Goal: Information Seeking & Learning: Learn about a topic

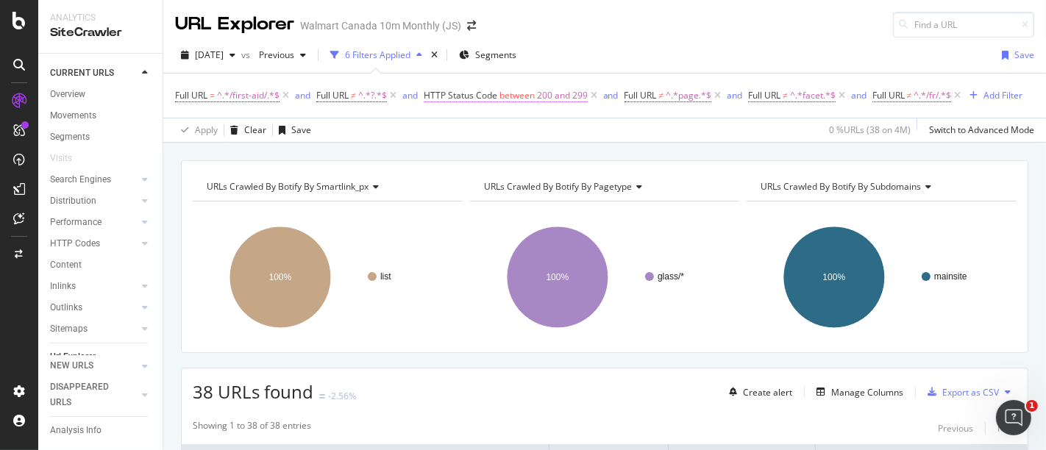
click at [540, 93] on span "200 and 299" at bounding box center [562, 95] width 51 height 21
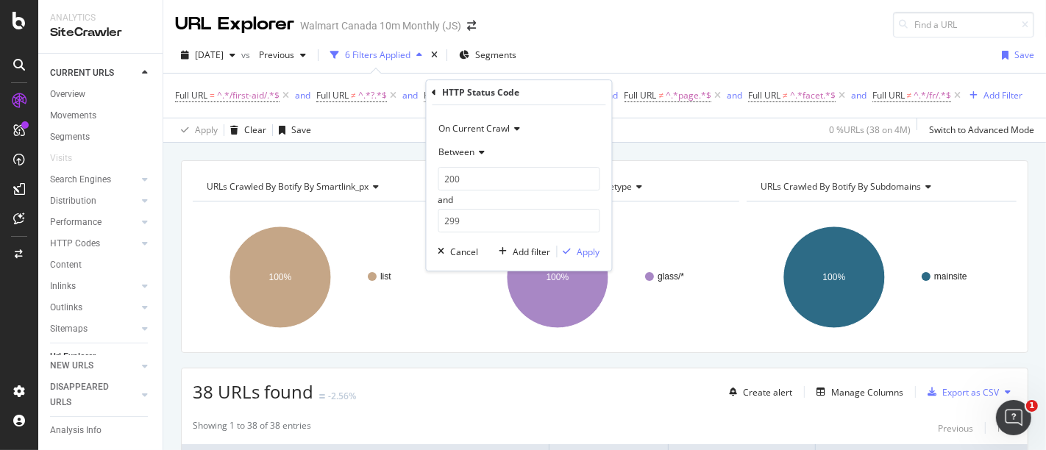
click at [477, 150] on icon at bounding box center [480, 152] width 10 height 9
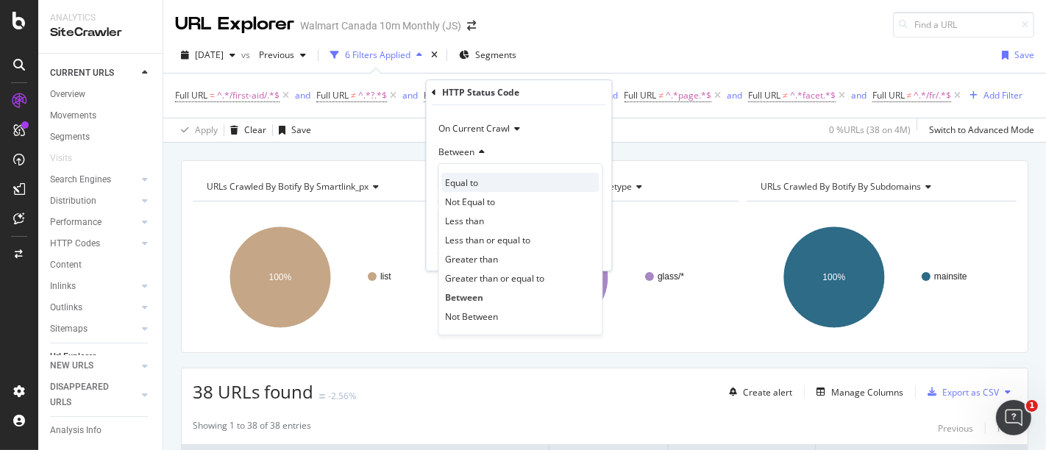
click at [477, 177] on span "Equal to" at bounding box center [462, 183] width 33 height 13
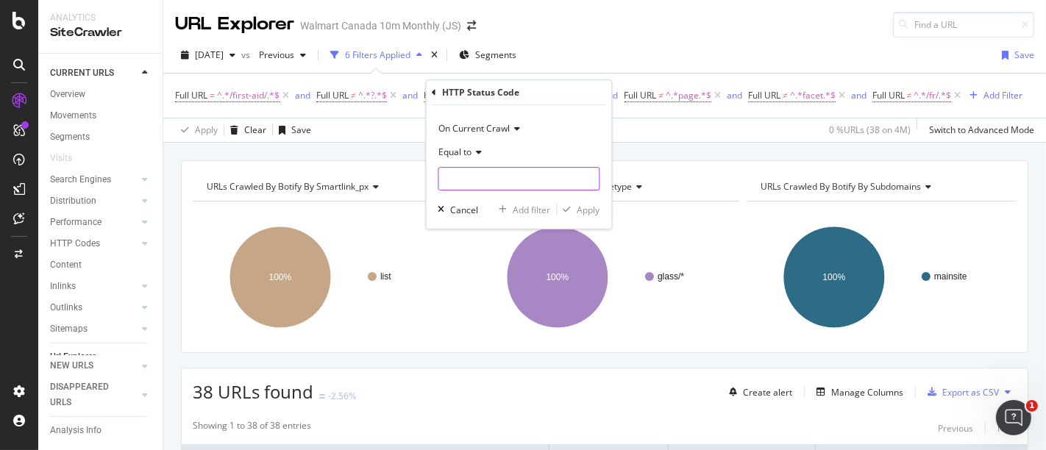
click at [463, 182] on input "number" at bounding box center [519, 179] width 162 height 24
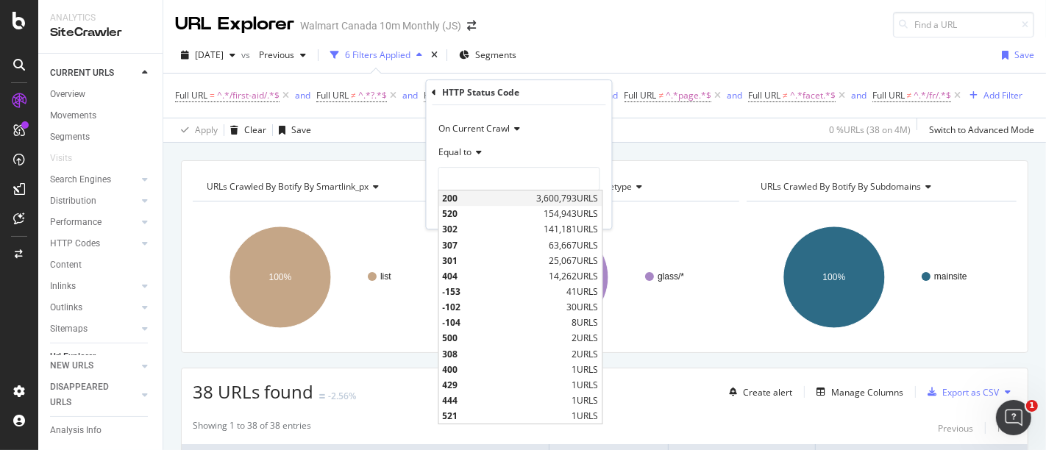
click at [457, 201] on span "200" at bounding box center [488, 198] width 90 height 13
type input "200"
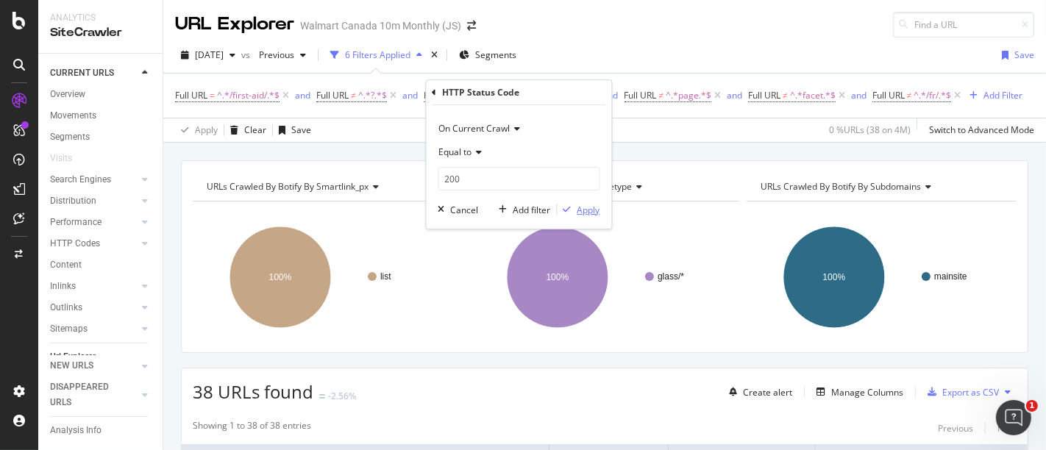
click at [581, 211] on div "Apply" at bounding box center [588, 210] width 23 height 13
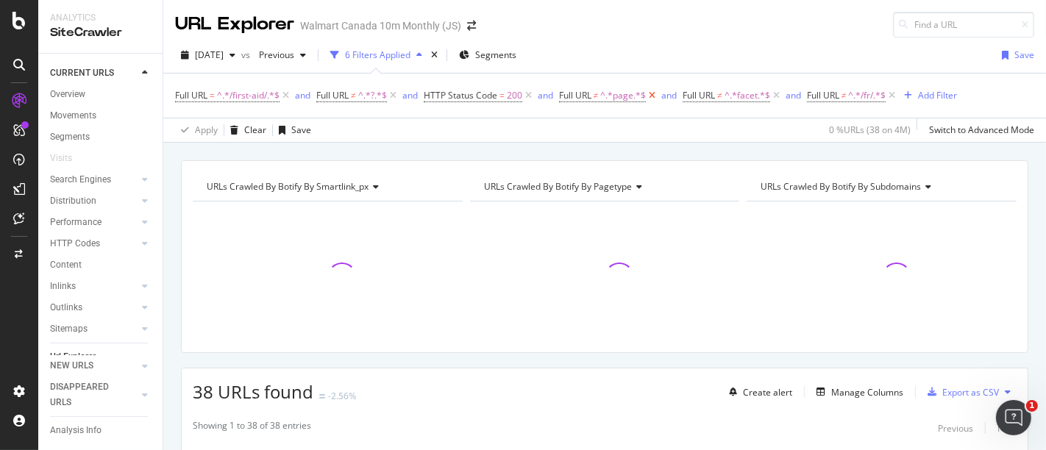
click at [647, 94] on icon at bounding box center [652, 95] width 13 height 15
click at [647, 94] on icon at bounding box center [644, 95] width 13 height 15
click at [240, 97] on span "^.*/first-aid/.*$" at bounding box center [248, 95] width 63 height 21
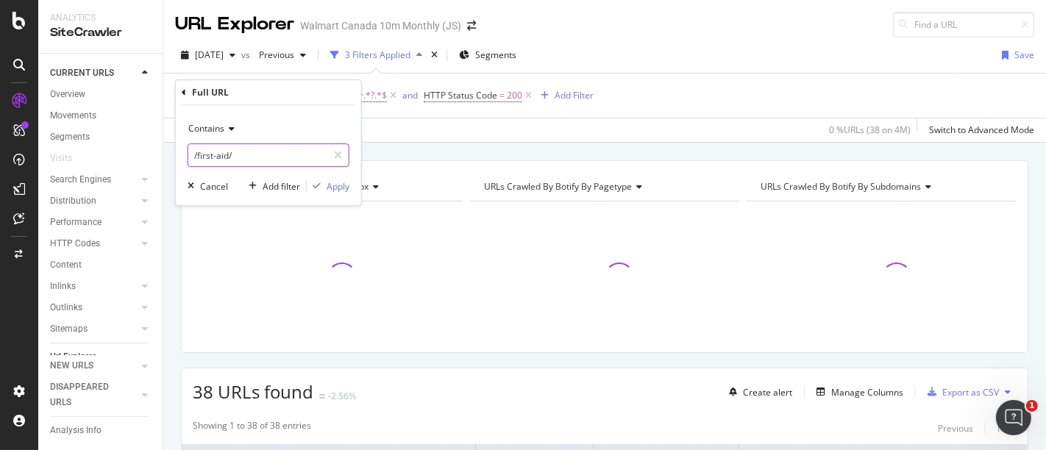
click at [257, 158] on input "/first-aid/" at bounding box center [257, 155] width 139 height 24
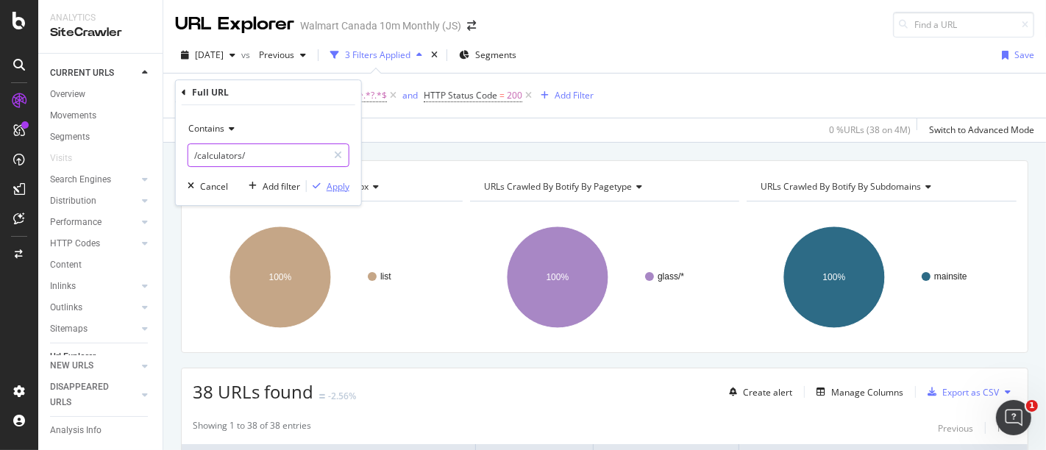
type input "/calculators/"
click at [342, 185] on div "Apply" at bounding box center [338, 186] width 23 height 13
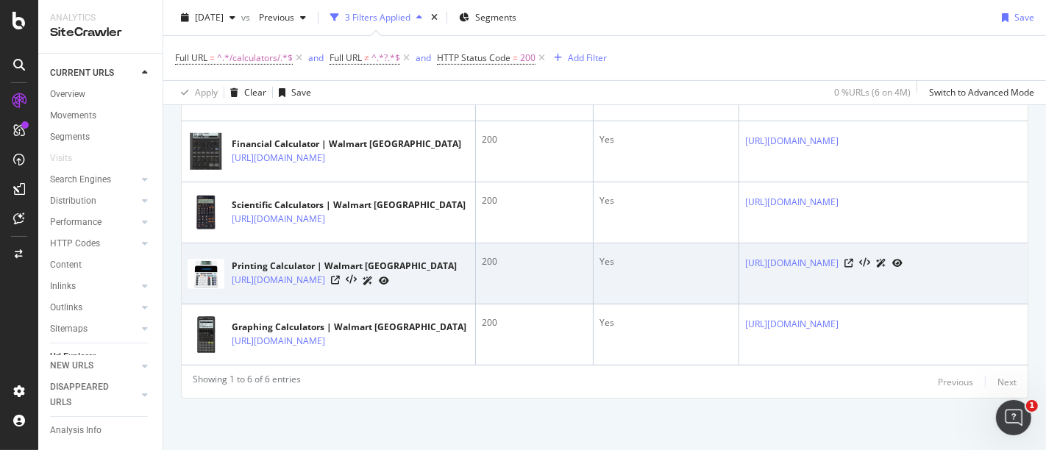
scroll to position [449, 0]
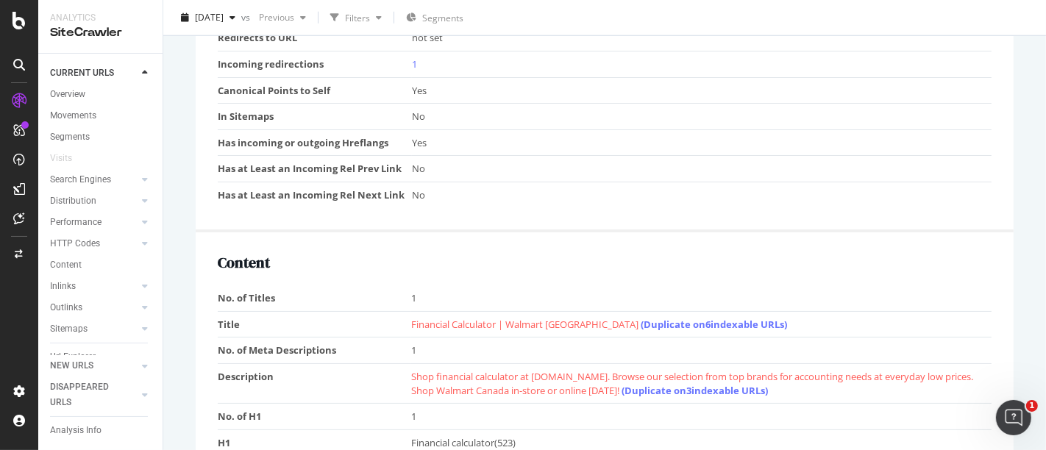
scroll to position [1389, 0]
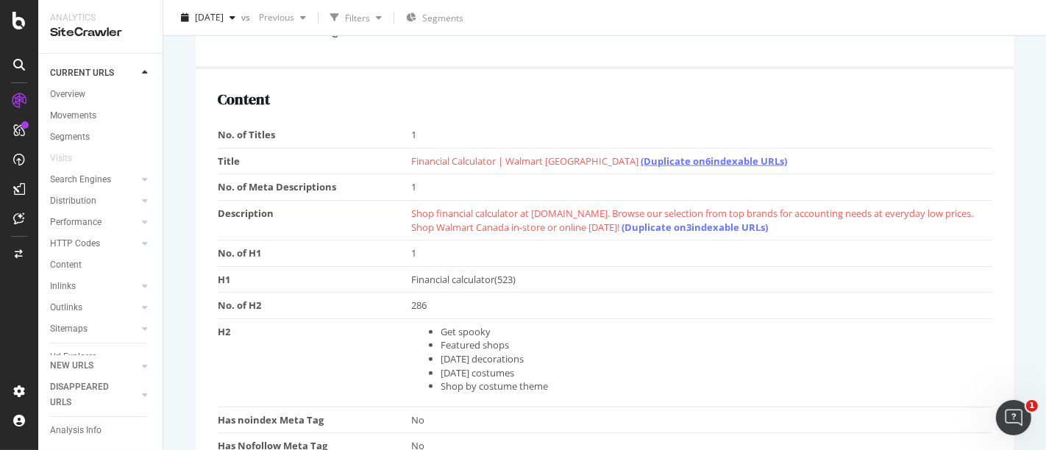
drag, startPoint x: 670, startPoint y: 156, endPoint x: 656, endPoint y: 158, distance: 14.1
click at [656, 158] on link "(Duplicate on 6 indexable URLs)" at bounding box center [714, 160] width 146 height 13
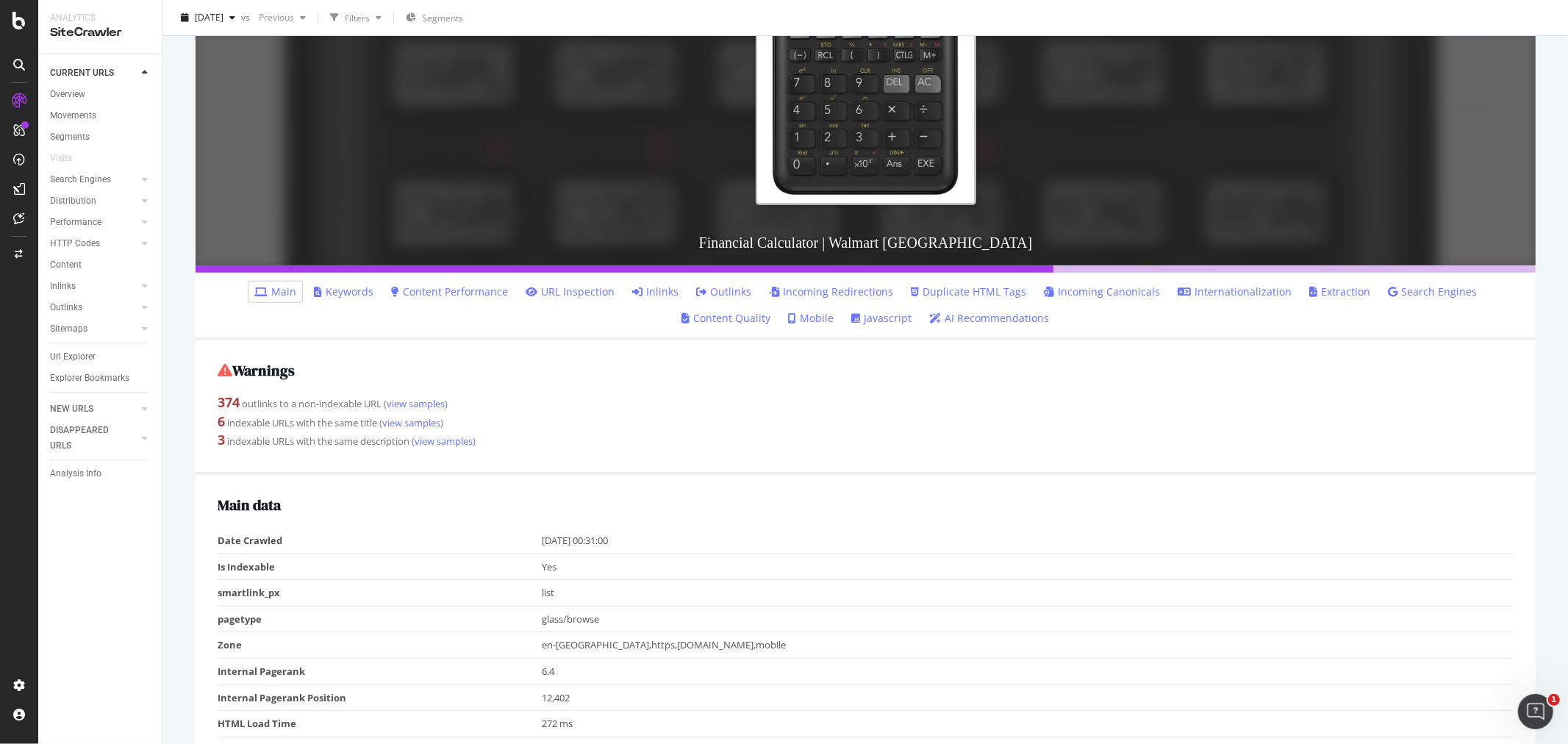
scroll to position [571, 0]
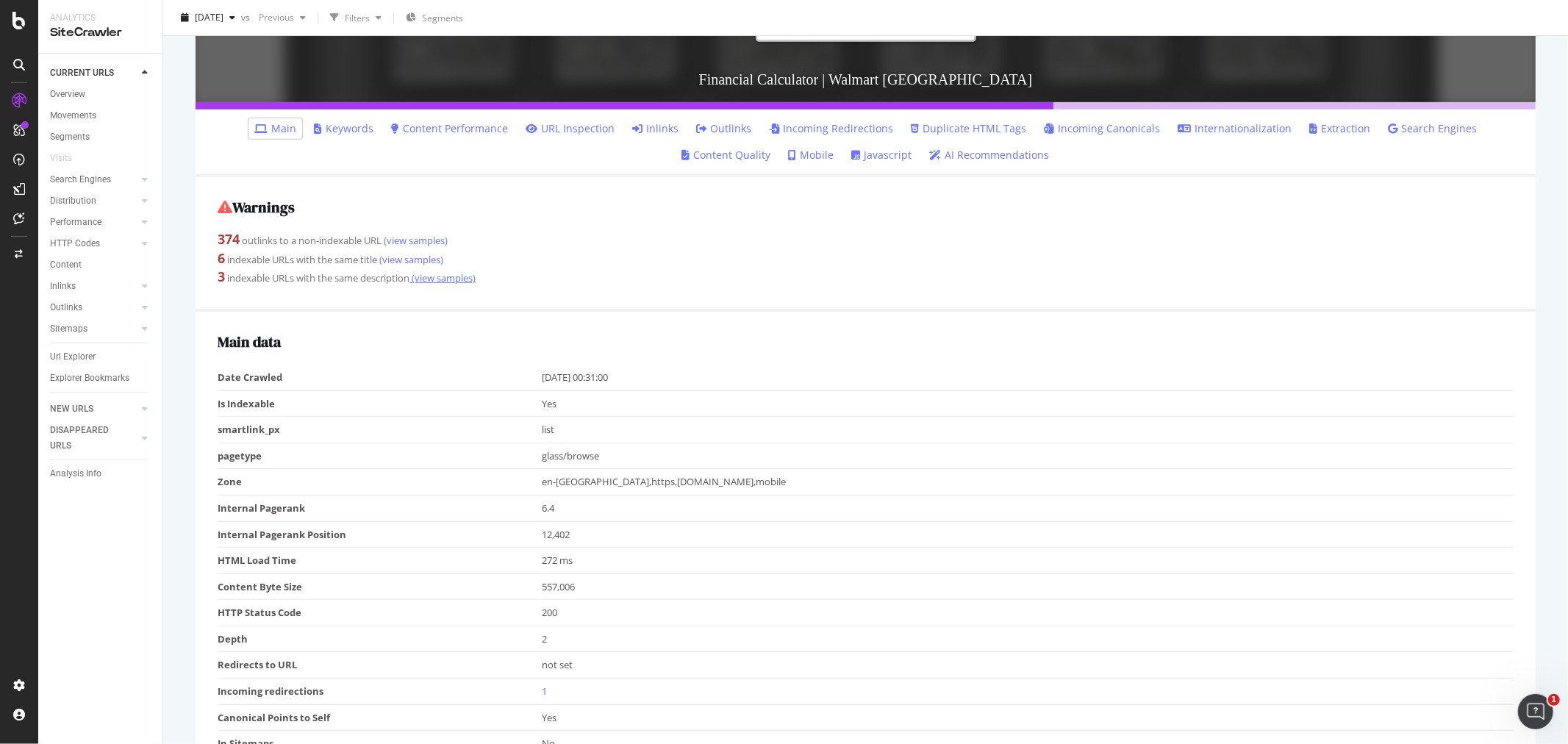
click at [445, 284] on link "(view samples)" at bounding box center [443, 277] width 66 height 13
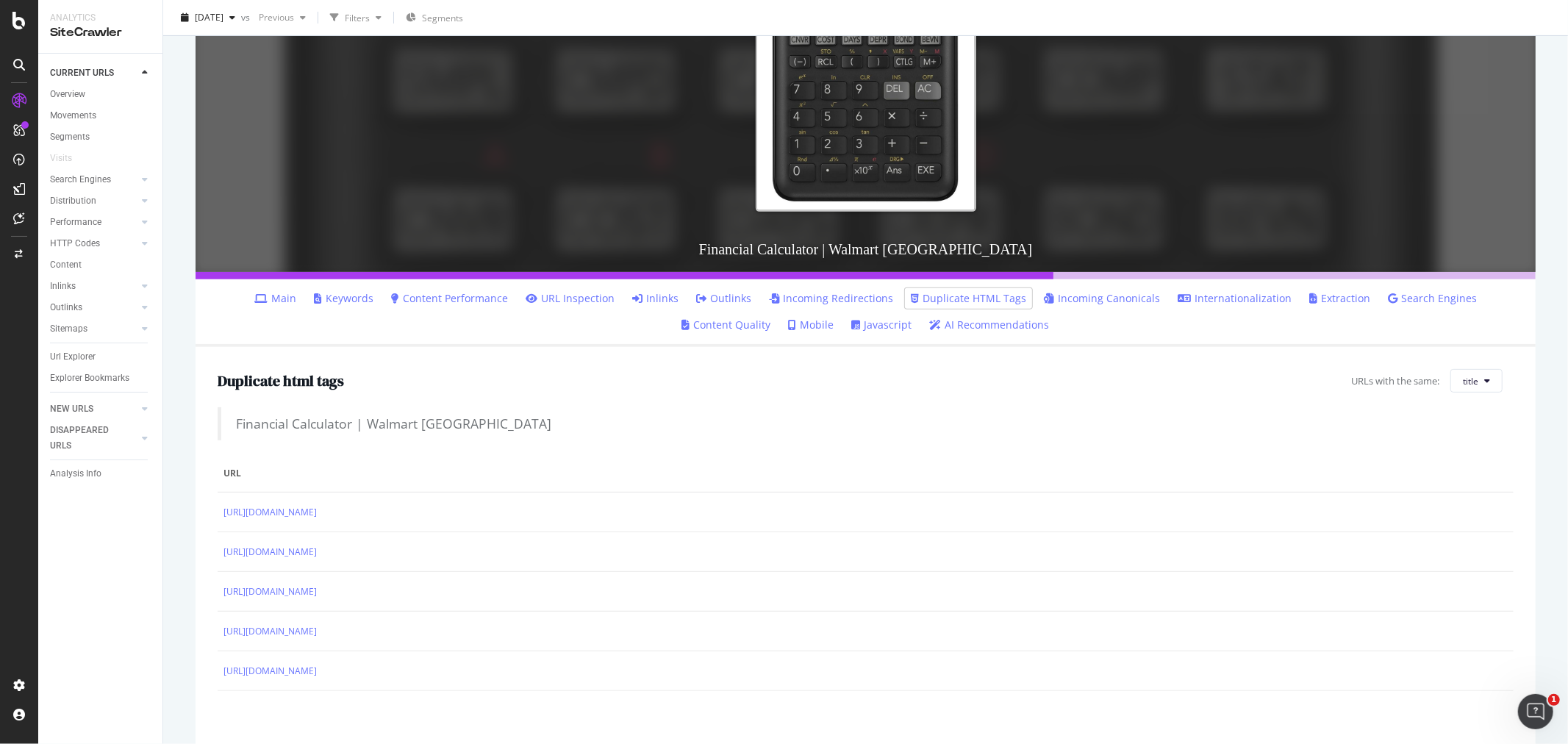
scroll to position [52, 0]
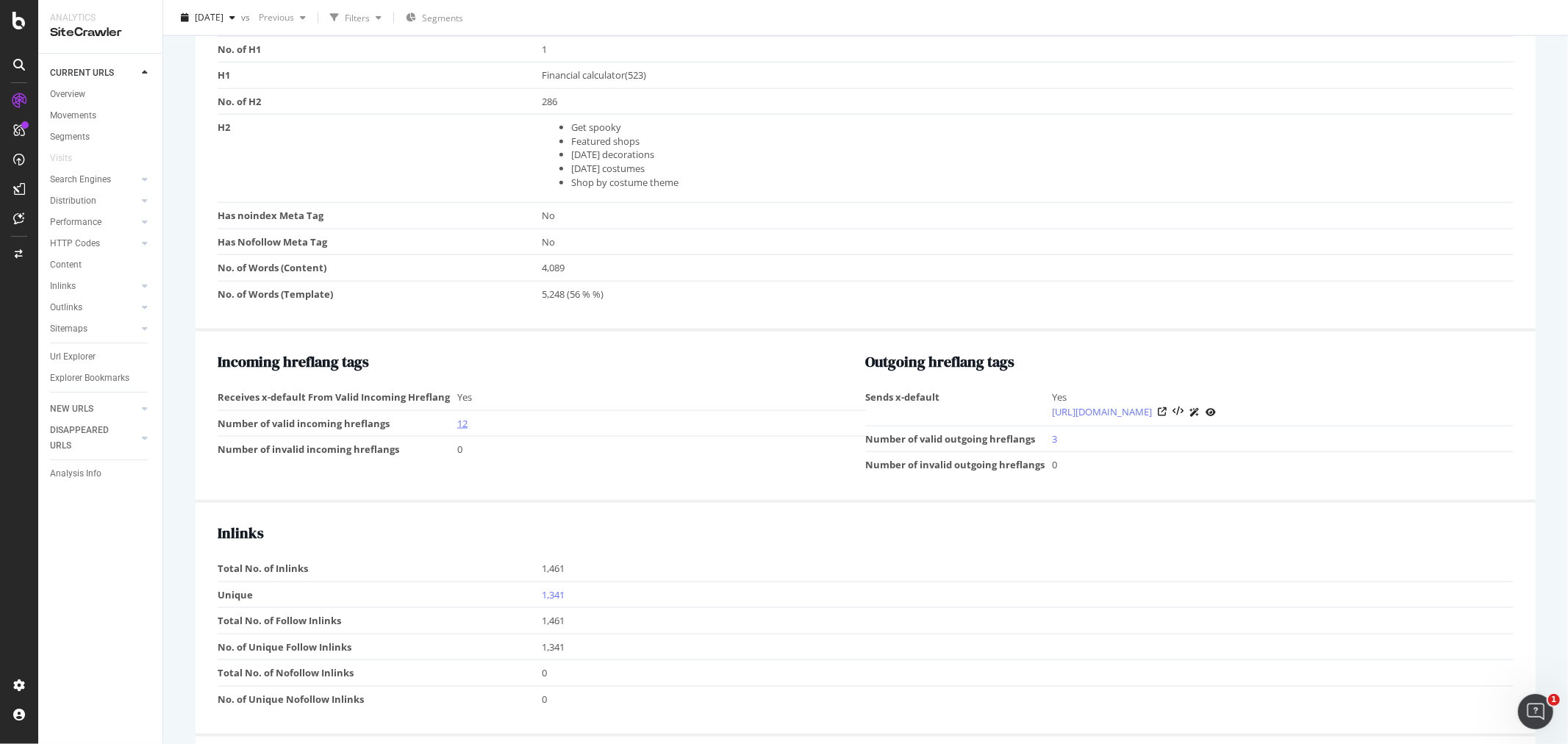
scroll to position [1797, 0]
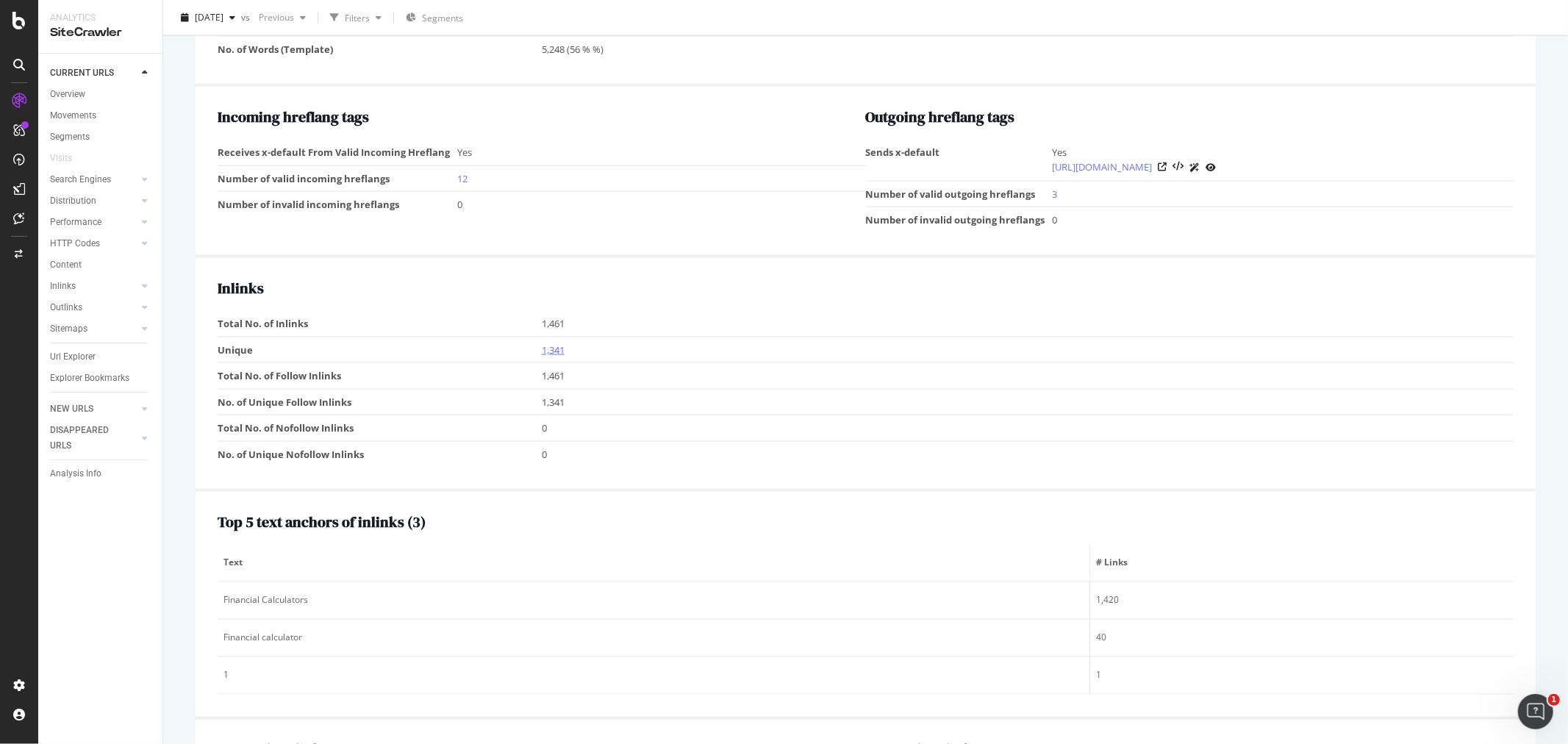
click at [549, 357] on link "1,341" at bounding box center [553, 349] width 23 height 13
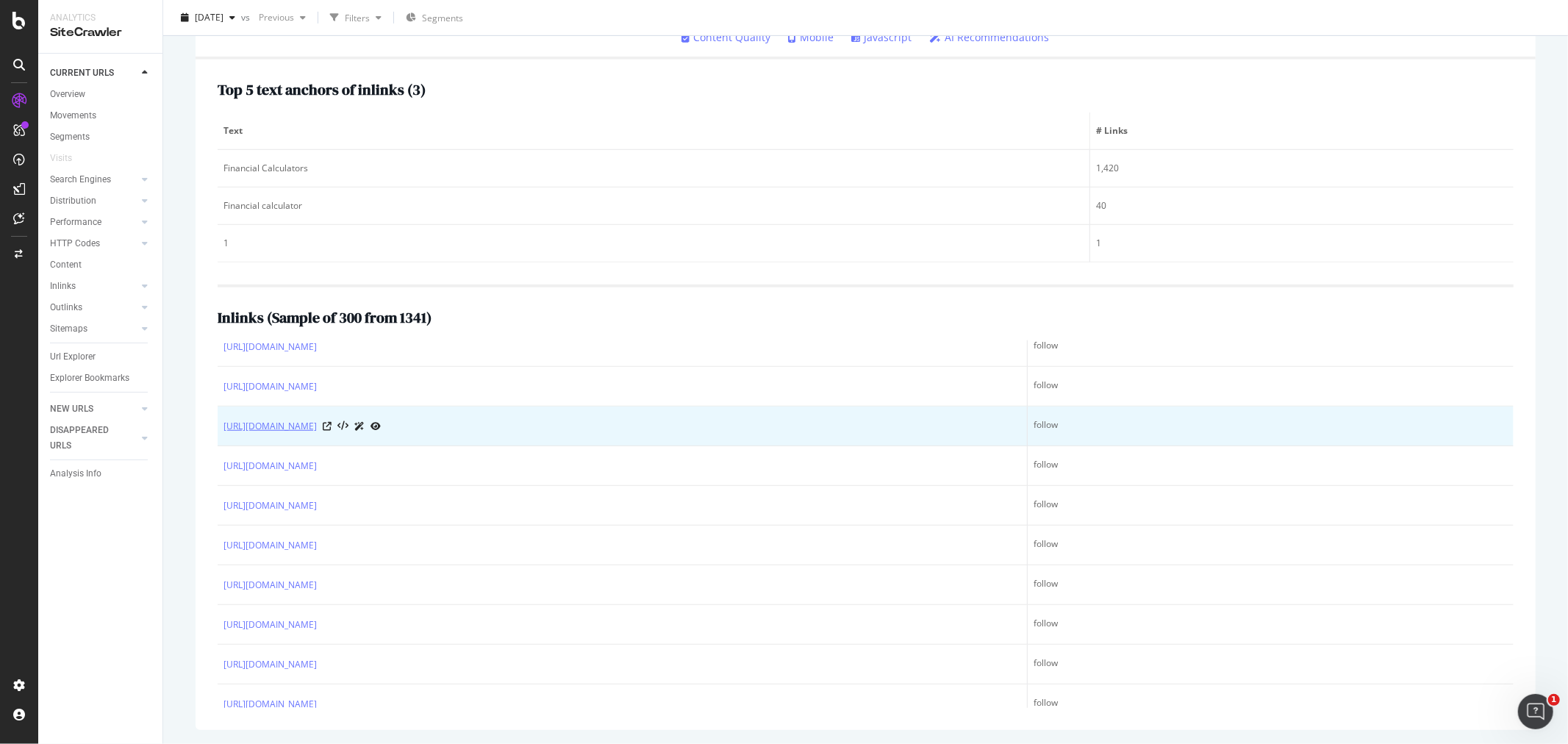
scroll to position [571, 0]
